Goal: Find specific page/section: Find specific page/section

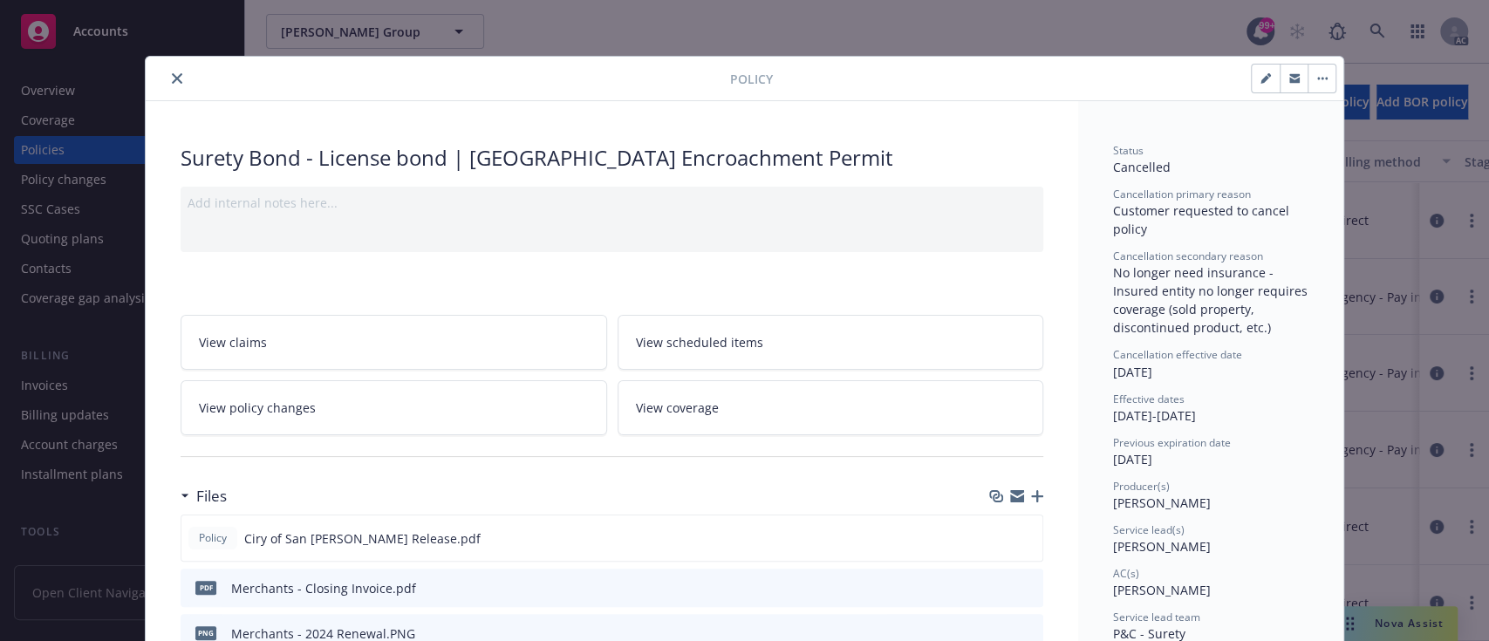
scroll to position [51, 0]
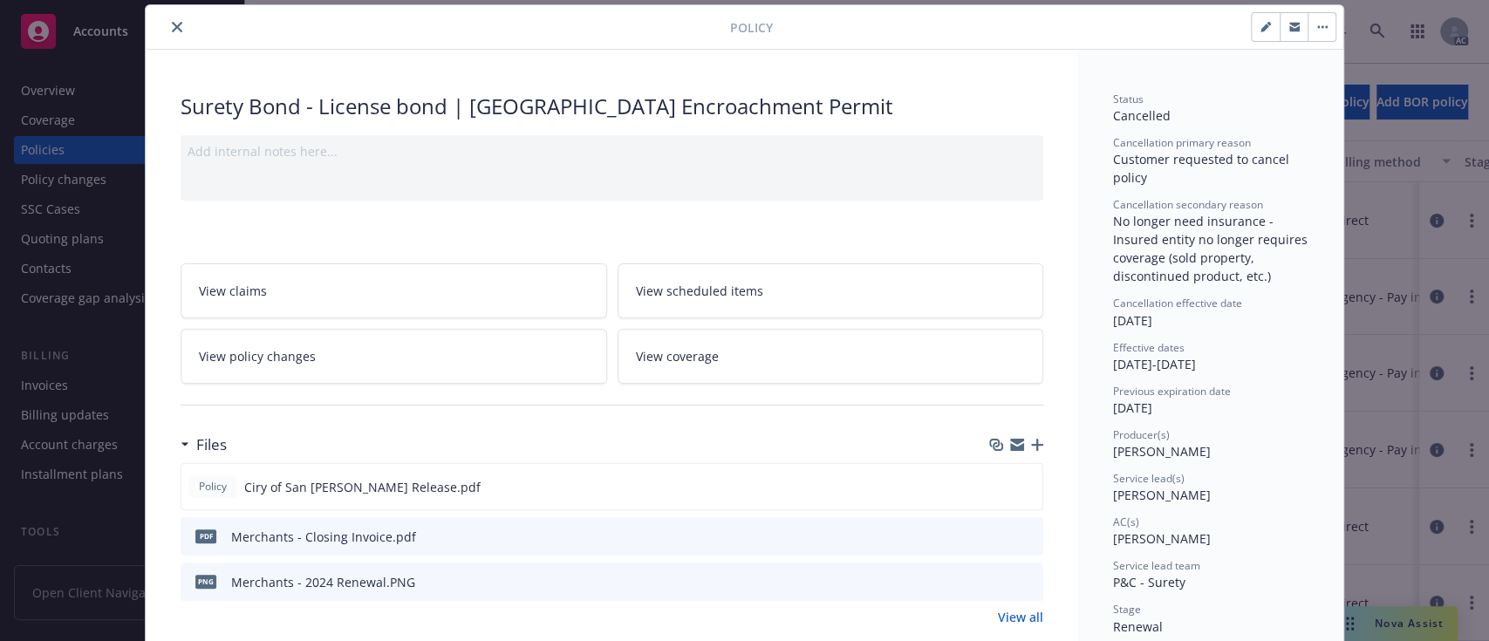
click at [167, 31] on button "close" at bounding box center [177, 27] width 21 height 21
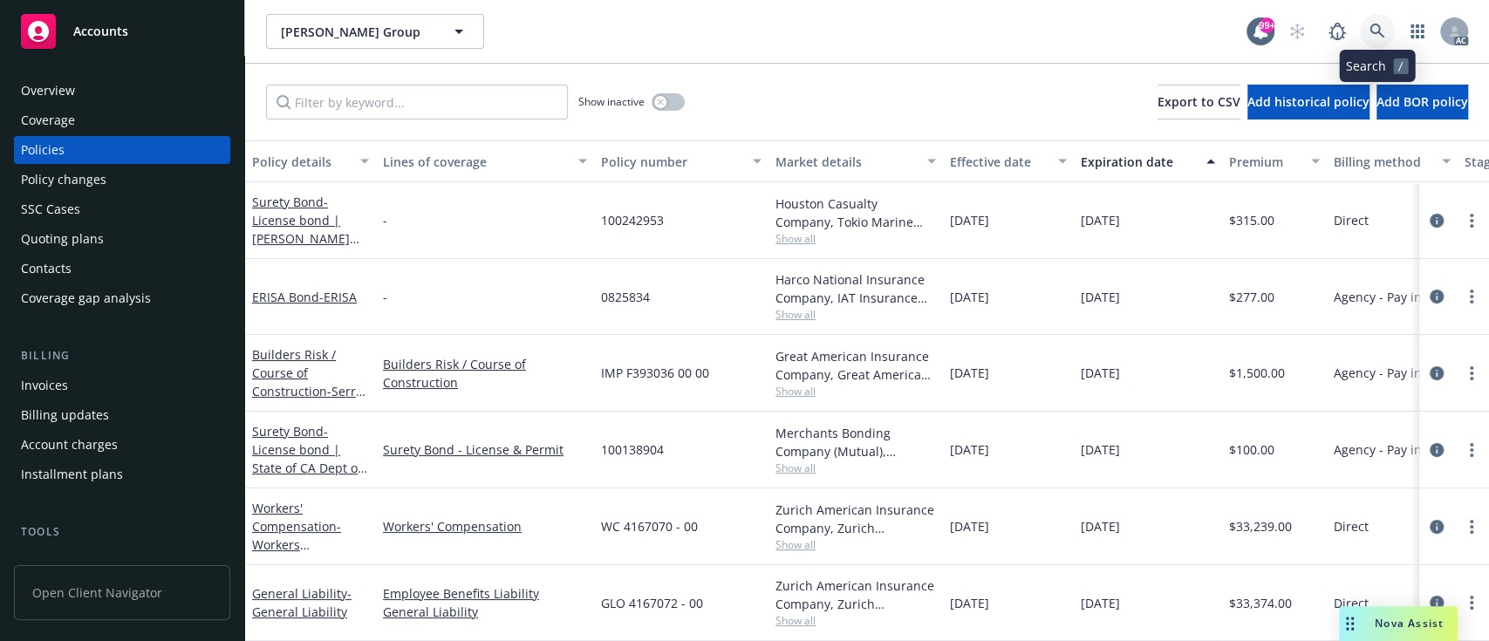
click at [1363, 31] on link at bounding box center [1377, 31] width 35 height 35
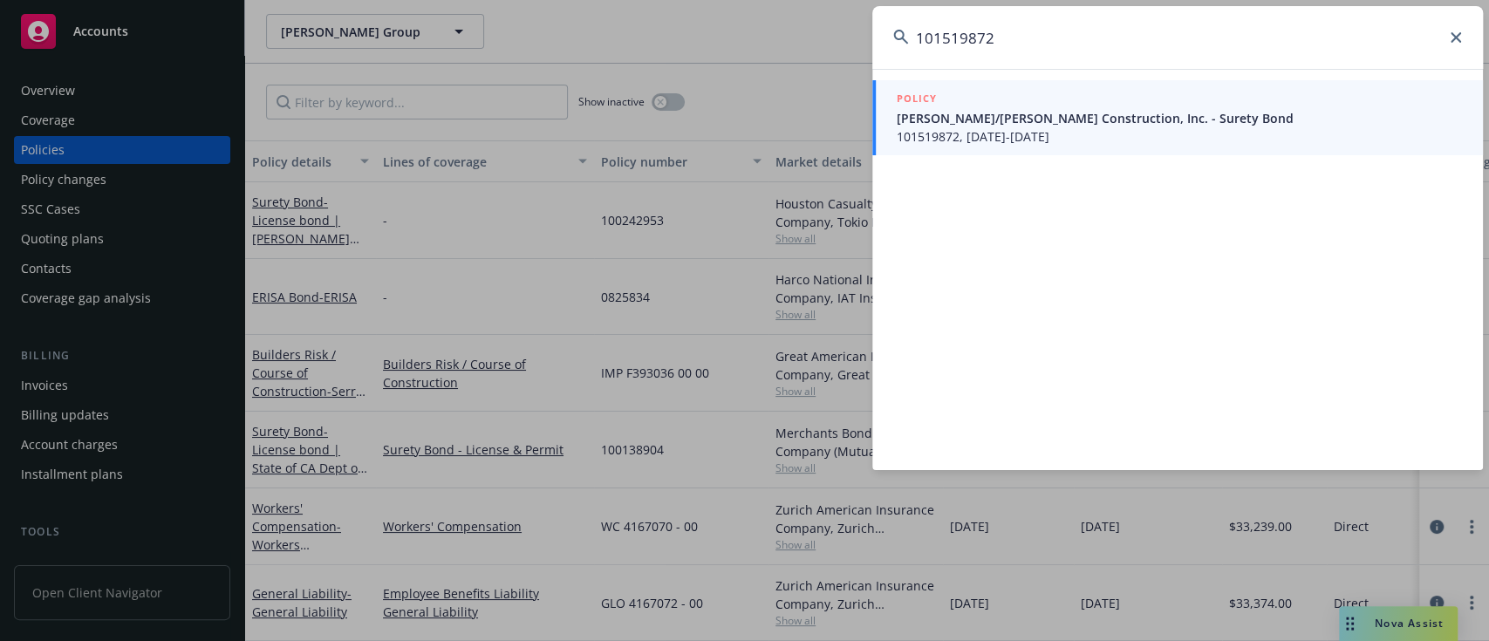
type input "101519872"
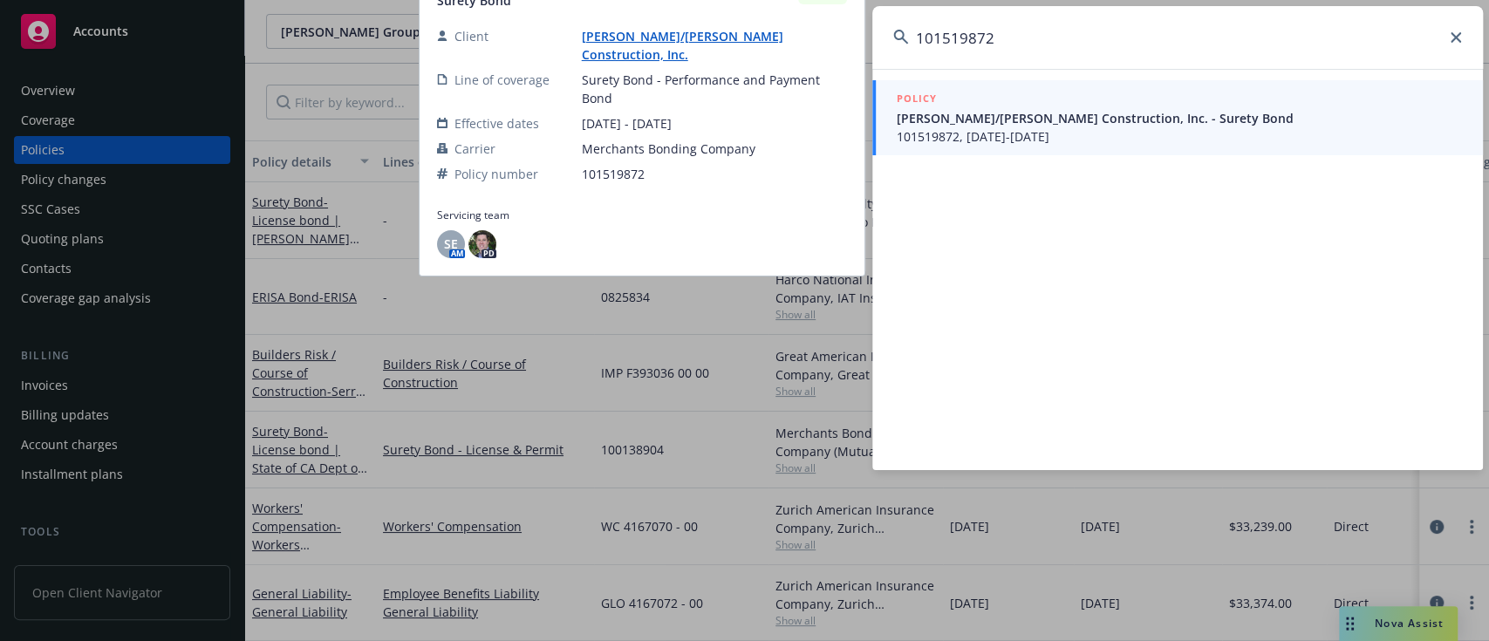
click at [1045, 112] on span "[PERSON_NAME]/[PERSON_NAME] Construction, Inc. - Surety Bond" at bounding box center [1179, 118] width 565 height 18
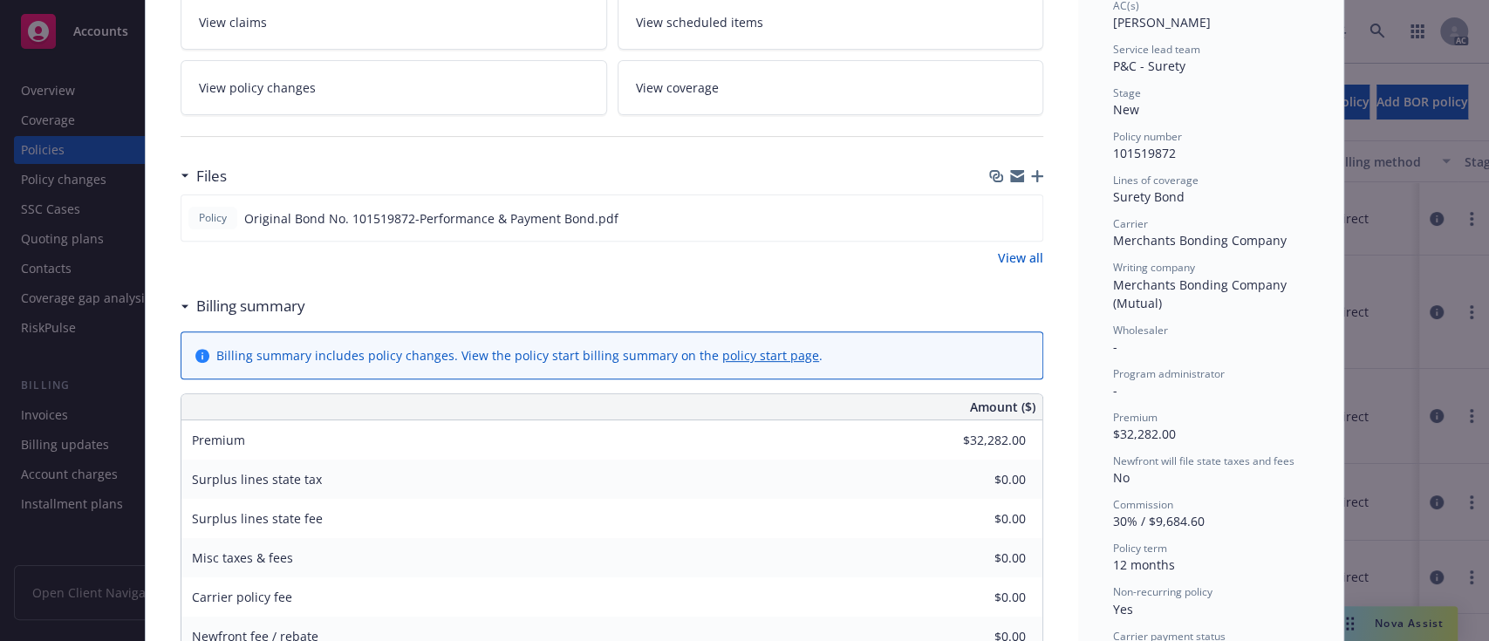
scroll to position [318, 0]
click at [1033, 220] on div "Policy Original Bond No. 101519872-Performance & Payment Bond.pdf" at bounding box center [612, 219] width 863 height 47
click at [1021, 220] on icon "preview file" at bounding box center [1026, 219] width 16 height 12
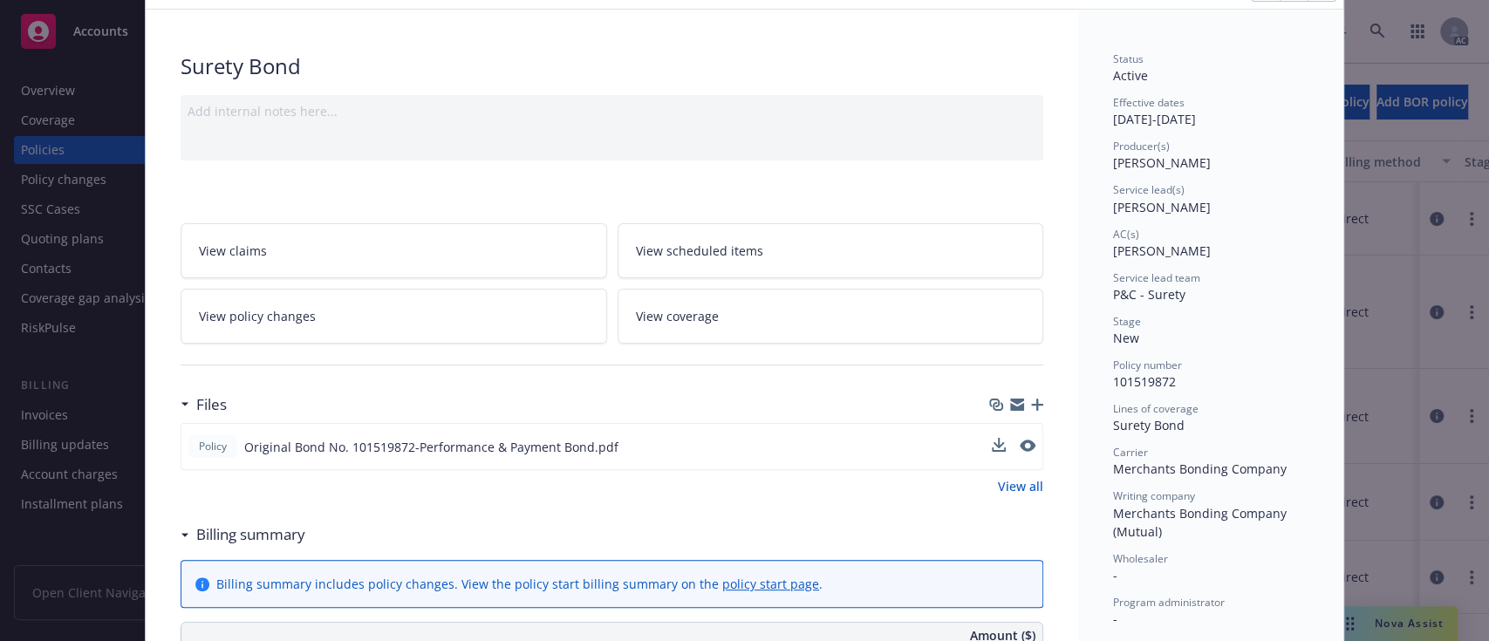
scroll to position [0, 0]
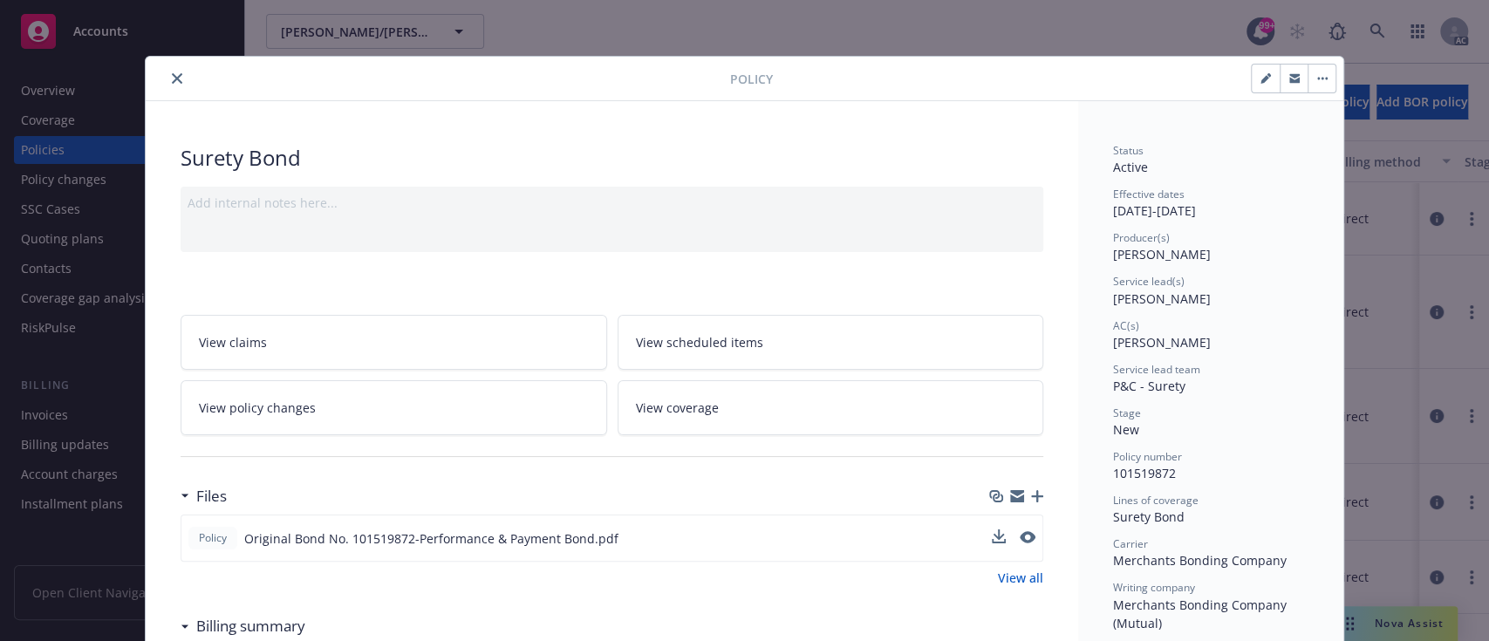
click at [161, 69] on div at bounding box center [442, 78] width 578 height 21
click at [167, 70] on button "close" at bounding box center [177, 78] width 21 height 21
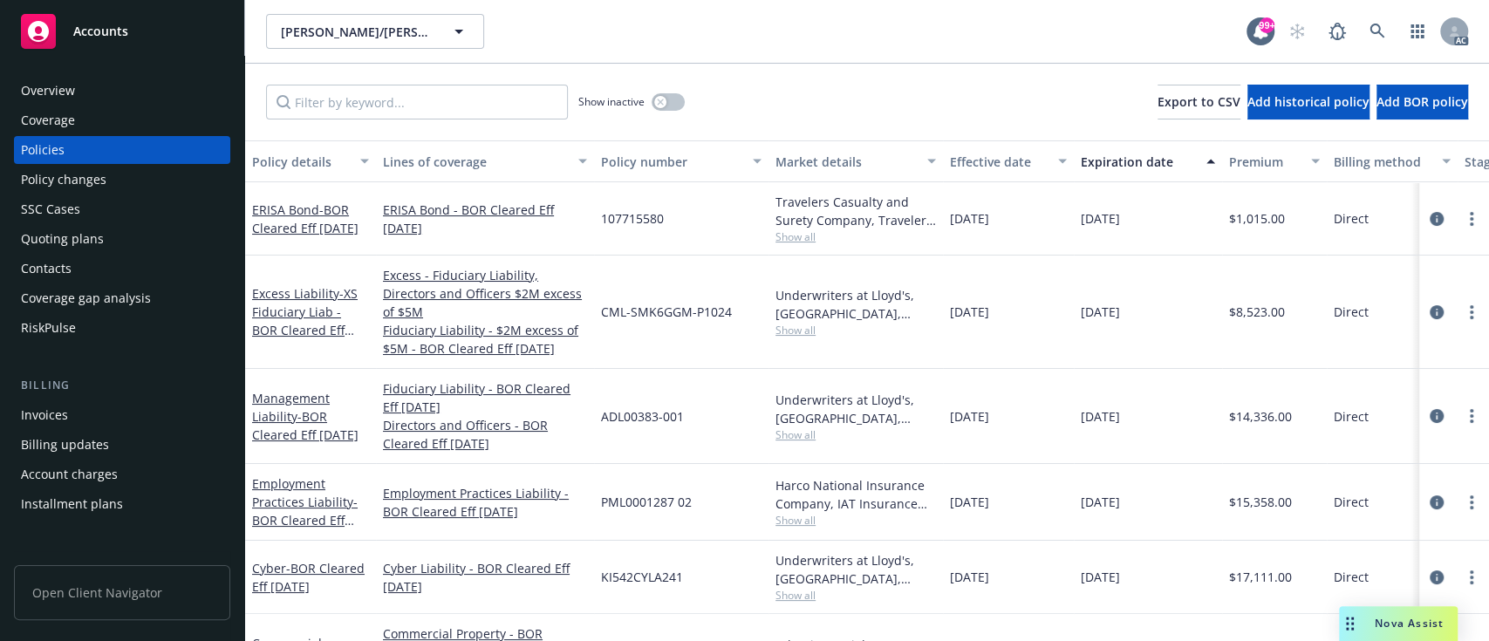
click at [43, 413] on div "Invoices" at bounding box center [44, 415] width 47 height 28
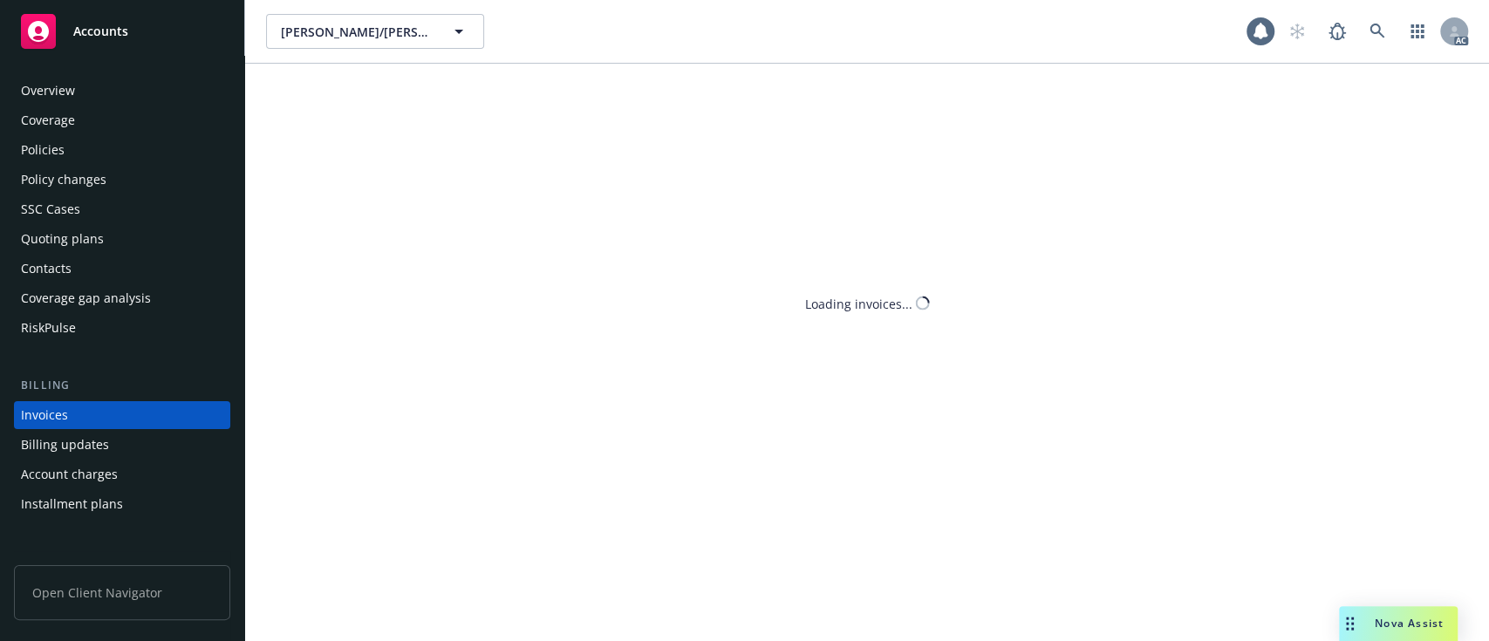
scroll to position [66, 0]
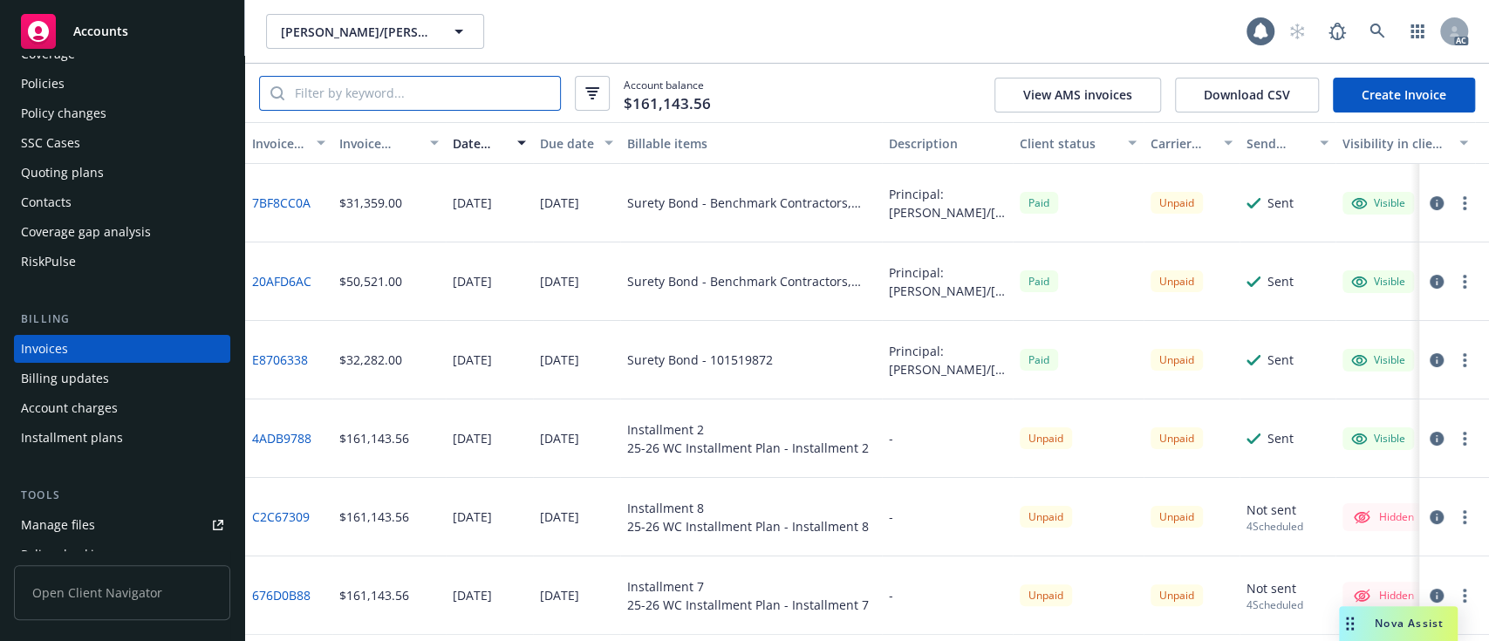
click at [410, 96] on input "search" at bounding box center [422, 93] width 276 height 33
paste input "E8706338"
type input "E8706338"
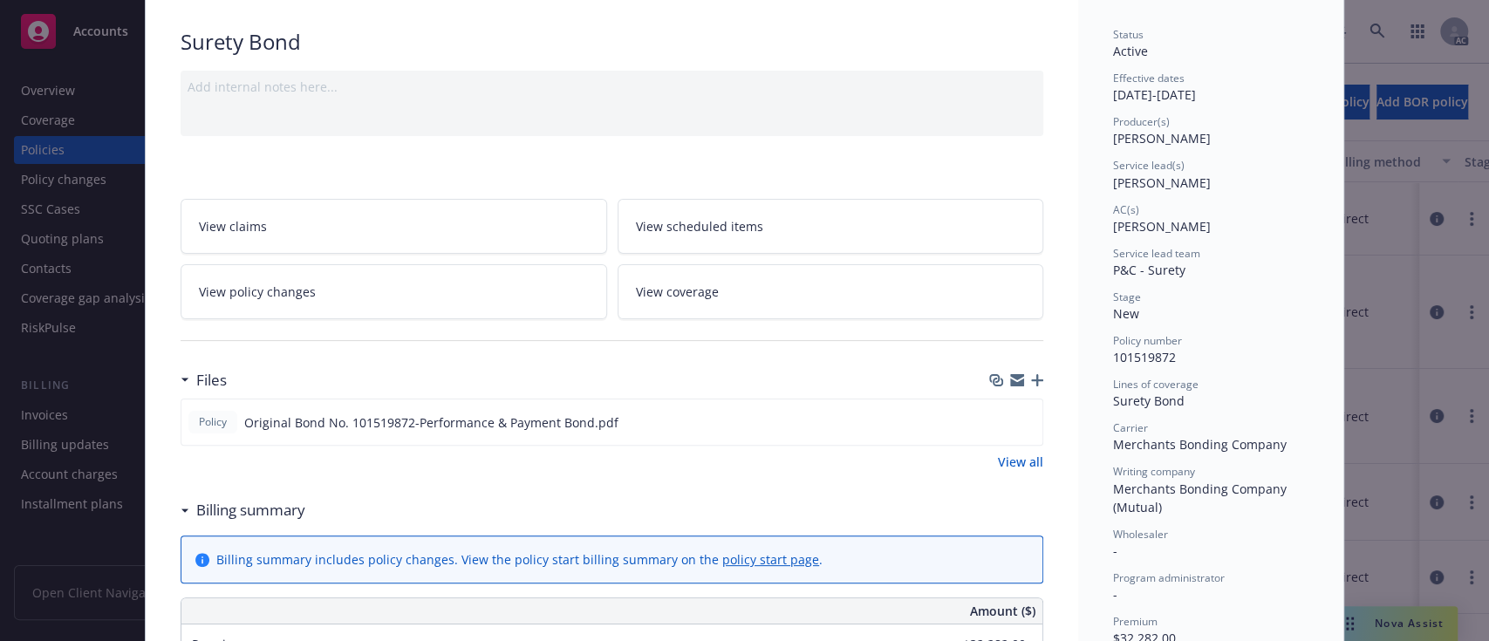
scroll to position [124, 0]
